Goal: Task Accomplishment & Management: Manage account settings

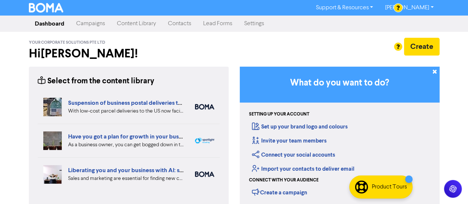
click at [94, 29] on link "Campaigns" at bounding box center [90, 23] width 41 height 15
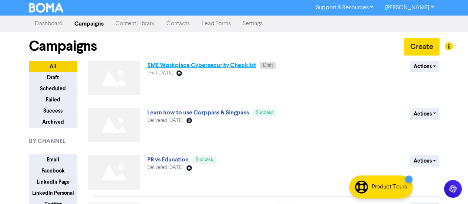
click at [196, 65] on link "SME Workplace Cybersecurity Checklist" at bounding box center [201, 64] width 108 height 7
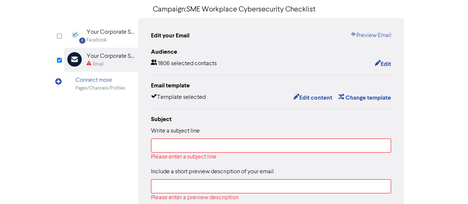
scroll to position [56, 0]
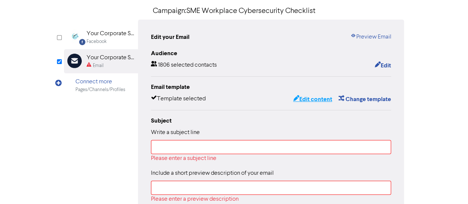
click at [314, 100] on button "Edit content" at bounding box center [312, 99] width 40 height 10
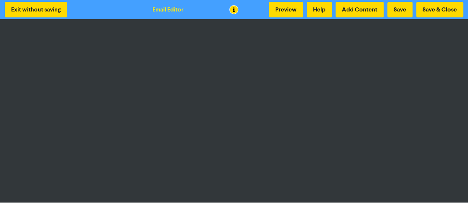
scroll to position [1, 0]
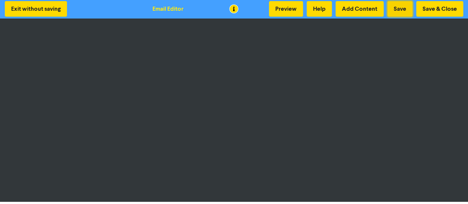
click at [393, 11] on button "Save" at bounding box center [399, 9] width 25 height 16
click at [291, 10] on button "Preview" at bounding box center [286, 9] width 34 height 16
click at [431, 7] on button "Save & Close" at bounding box center [439, 9] width 47 height 16
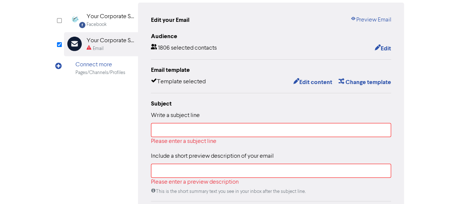
scroll to position [73, 0]
click at [240, 126] on input "text" at bounding box center [271, 129] width 240 height 14
click at [194, 128] on input "text" at bounding box center [271, 129] width 240 height 14
paste input "Get a Free Security Health Check"
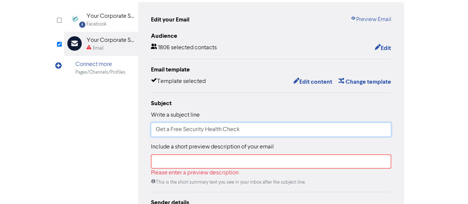
type input "Get a Free Security Health Check"
click at [177, 160] on input "text" at bounding box center [271, 161] width 240 height 14
paste input "🔒 Is Your Business Cyber Safe?"
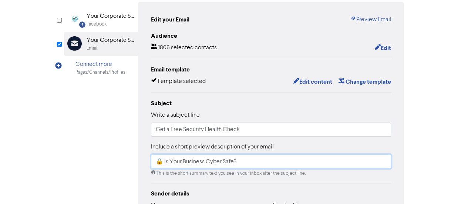
paste input "Don’t Wait for a Breach"
type input "🔒 Is Your Business Cyber Safe? Don’t Wait for a Breach"
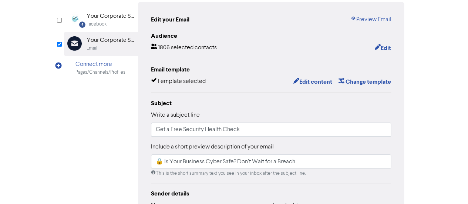
click at [80, 127] on div "Facebook Created with Sketch. Your Corporate Solutions Facebook Email Created w…" at bounding box center [234, 159] width 340 height 314
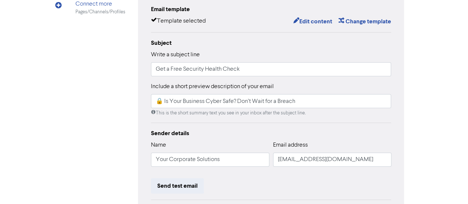
scroll to position [134, 0]
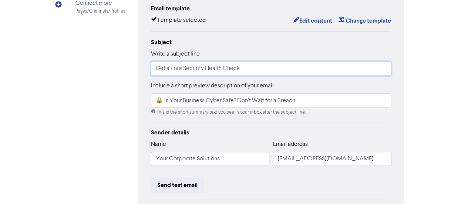
click at [183, 68] on input "Get a Free Security Health Check" at bounding box center [271, 68] width 240 height 14
type input "Get a Free Cyber Security Health Check"
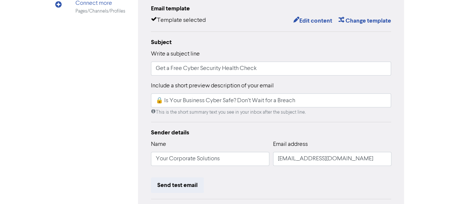
click at [108, 87] on div "Facebook Created with Sketch. Your Corporate Solutions Facebook Email Created w…" at bounding box center [234, 98] width 340 height 314
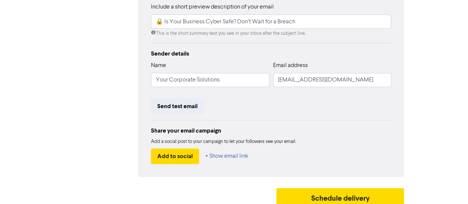
scroll to position [218, 0]
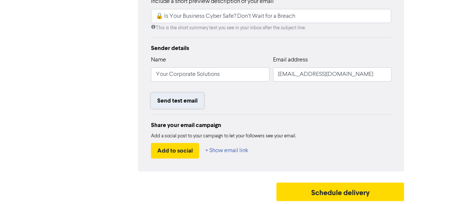
click at [163, 102] on button "Send test email" at bounding box center [177, 101] width 53 height 16
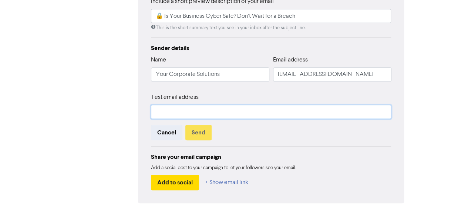
click at [170, 113] on input "text" at bounding box center [271, 112] width 240 height 14
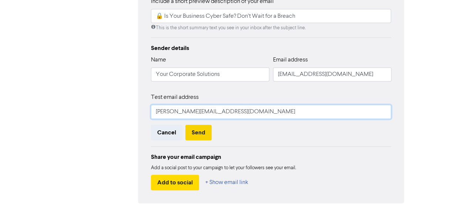
type input "[PERSON_NAME][EMAIL_ADDRESS][DOMAIN_NAME]"
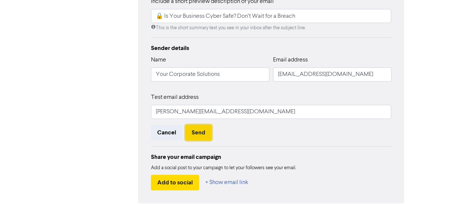
click at [189, 128] on button "Send" at bounding box center [198, 133] width 26 height 16
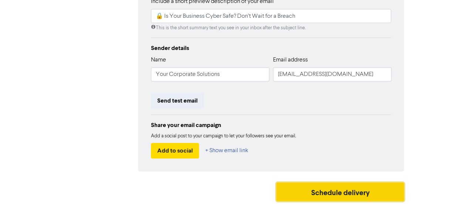
click at [296, 194] on button "Schedule delivery" at bounding box center [340, 191] width 128 height 18
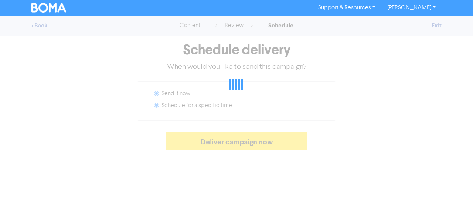
radio input "false"
radio input "true"
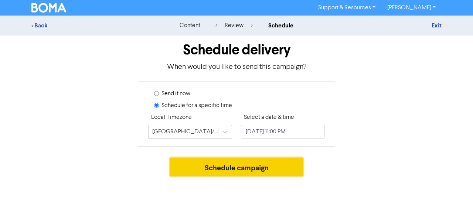
click at [261, 164] on button "Schedule campaign" at bounding box center [236, 166] width 133 height 18
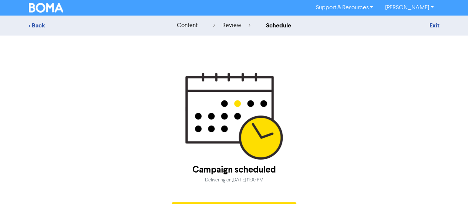
click at [272, 25] on div "schedule" at bounding box center [278, 25] width 25 height 9
click at [271, 24] on div "schedule" at bounding box center [278, 25] width 25 height 9
click at [268, 70] on div "< Back content review schedule Exit Campaign scheduled Delivering [DATE][DATE] …" at bounding box center [234, 120] width 468 height 208
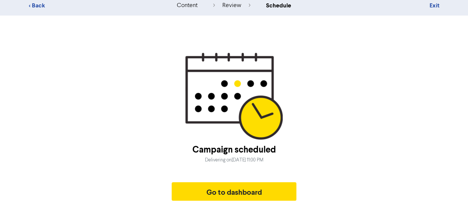
click at [226, 7] on div "review" at bounding box center [231, 5] width 37 height 9
click at [228, 7] on div "review" at bounding box center [231, 5] width 37 height 9
click at [257, 10] on div "< Back content review schedule Exit" at bounding box center [234, 6] width 468 height 20
click at [29, 5] on div "< Back" at bounding box center [93, 5] width 129 height 9
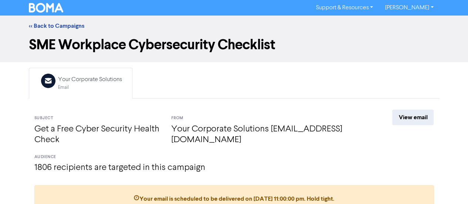
scroll to position [14, 0]
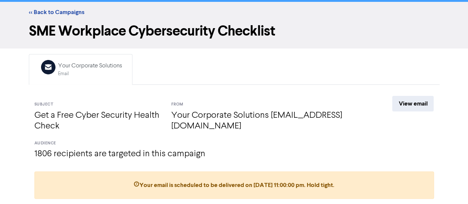
click at [328, 183] on span "Your email is scheduled to be delivered on [DATE] 11:00:00 pm . Hold tight." at bounding box center [233, 184] width 201 height 7
click at [64, 12] on link "<< Back to Campaigns" at bounding box center [56, 12] width 55 height 7
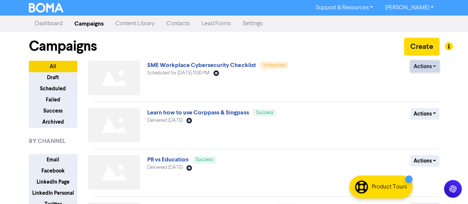
click at [422, 69] on button "Actions" at bounding box center [424, 66] width 29 height 11
click at [420, 84] on button "Revert to draft" at bounding box center [437, 82] width 58 height 12
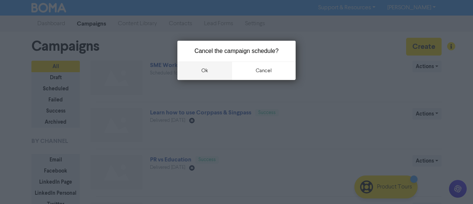
click at [214, 69] on button "ok" at bounding box center [204, 70] width 55 height 18
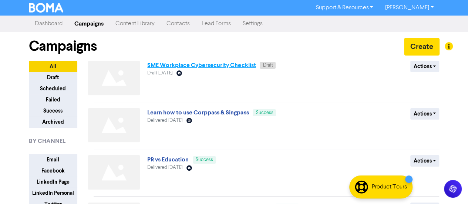
click at [219, 68] on link "SME Workplace Cybersecurity Checklist" at bounding box center [201, 64] width 108 height 7
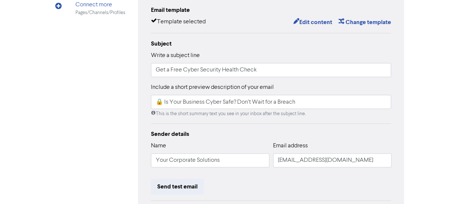
scroll to position [218, 0]
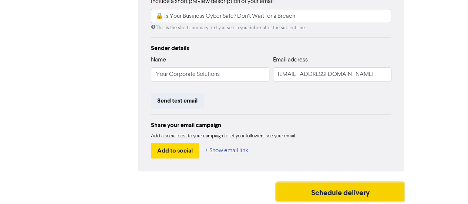
click at [288, 186] on button "Schedule delivery" at bounding box center [340, 191] width 128 height 18
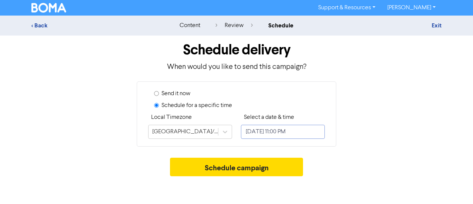
click at [304, 132] on input "[DATE] 11:00 PM" at bounding box center [283, 132] width 84 height 14
select select "8"
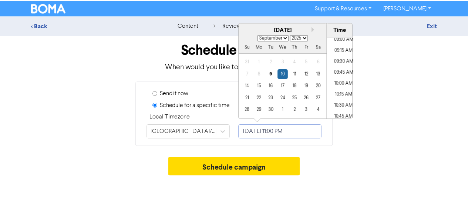
scroll to position [403, 0]
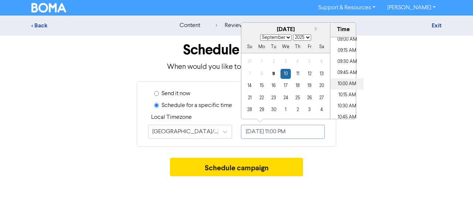
click at [346, 87] on li "10:00 AM" at bounding box center [346, 83] width 33 height 11
type input "[DATE] 10:00 AM"
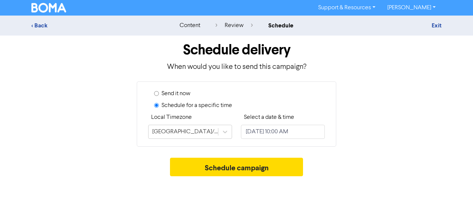
click at [346, 173] on div "Schedule campaign" at bounding box center [236, 168] width 410 height 22
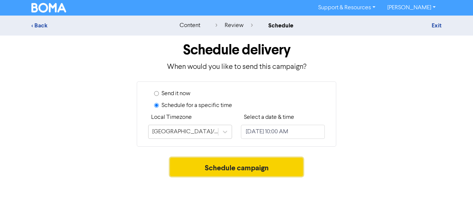
click at [265, 163] on button "Schedule campaign" at bounding box center [236, 166] width 133 height 18
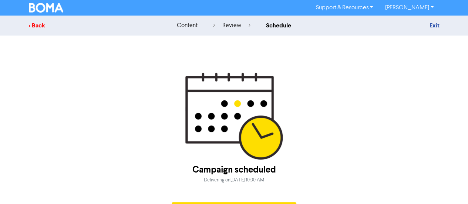
click at [30, 23] on div "< Back" at bounding box center [93, 25] width 129 height 9
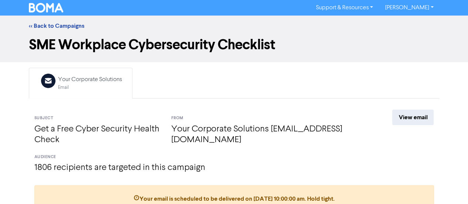
scroll to position [14, 0]
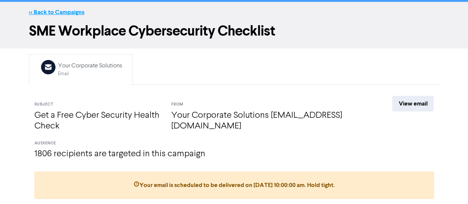
click at [58, 12] on link "<< Back to Campaigns" at bounding box center [56, 12] width 55 height 7
